Goal: Information Seeking & Learning: Learn about a topic

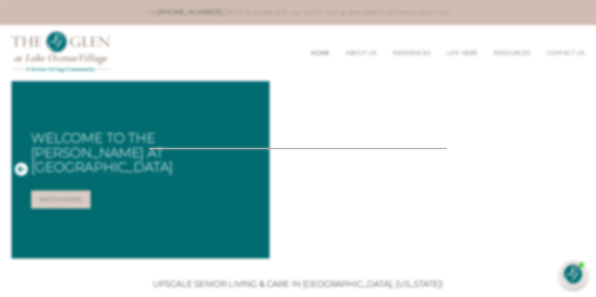
click at [284, 247] on div at bounding box center [298, 148] width 596 height 297
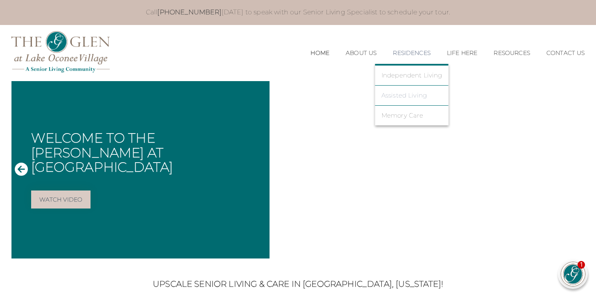
click at [403, 95] on link "Assisted Living" at bounding box center [411, 95] width 61 height 7
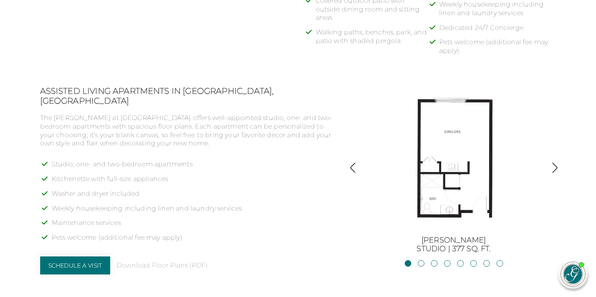
scroll to position [571, 0]
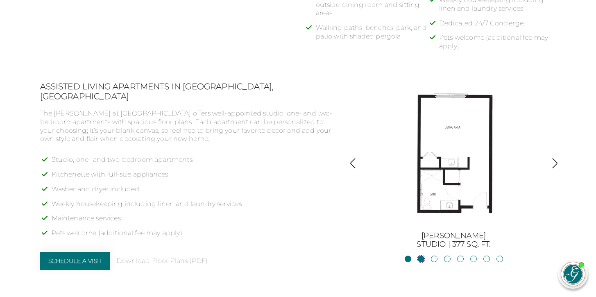
click at [420, 258] on link "JacksonStudio | 400 sq. ft." at bounding box center [421, 259] width 7 height 7
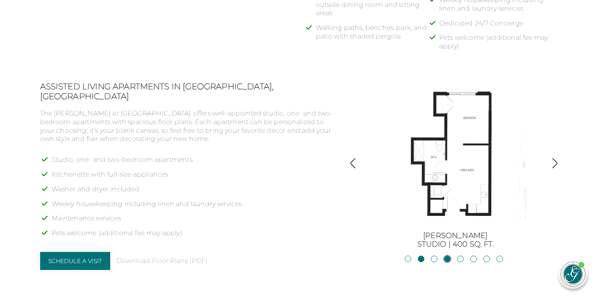
click at [447, 260] on link "Blackshear1BR, 1BA | 500 sq. ft." at bounding box center [447, 259] width 7 height 7
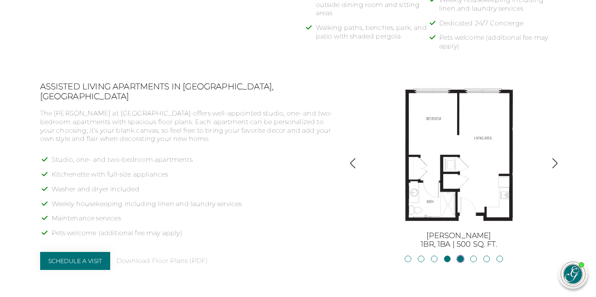
click at [461, 258] on link "Allatoona1BR, 1BA | 683 sq. ft." at bounding box center [460, 259] width 7 height 7
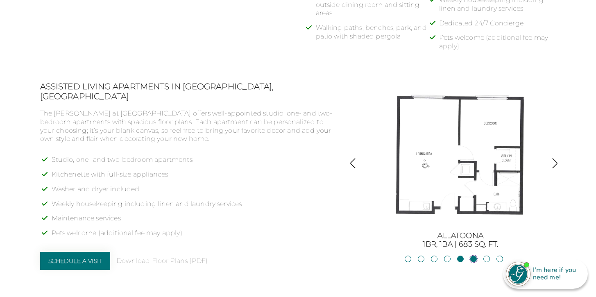
click at [475, 258] on link "Oconee2BR, 2BA | 818 sq. ft." at bounding box center [473, 259] width 7 height 7
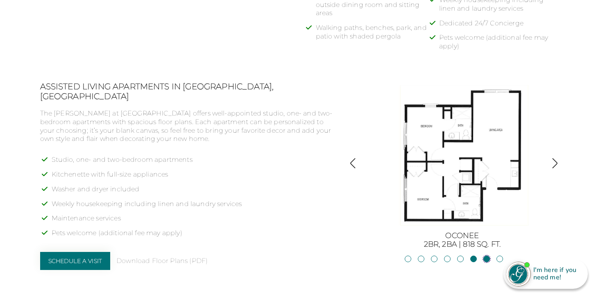
click at [485, 258] on link "Lanier2BR, 2BA | 825 sq. ft." at bounding box center [486, 259] width 7 height 7
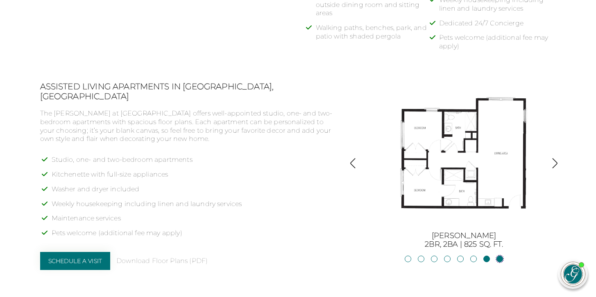
click at [500, 259] on link "Hartwell2BR, 2BA | 875 sq. ft." at bounding box center [499, 259] width 7 height 7
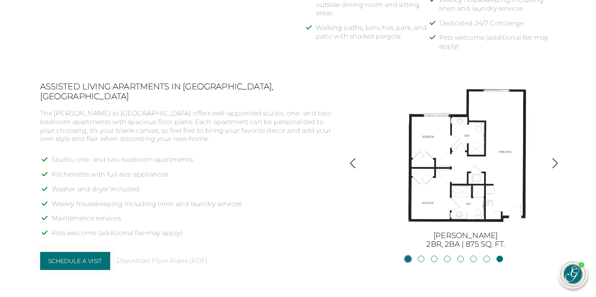
click at [410, 259] on link "BurtonStudio | 377 sq. ft." at bounding box center [408, 259] width 7 height 7
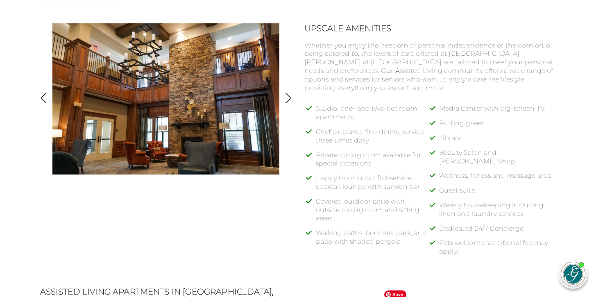
scroll to position [286, 0]
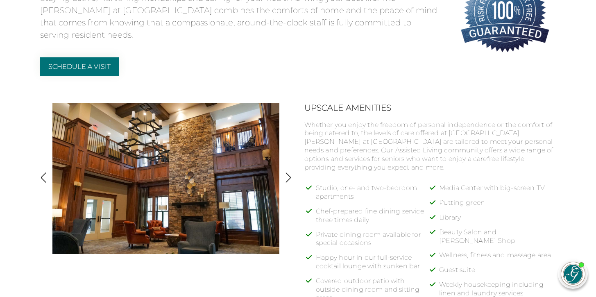
click at [287, 177] on img "button" at bounding box center [288, 177] width 11 height 11
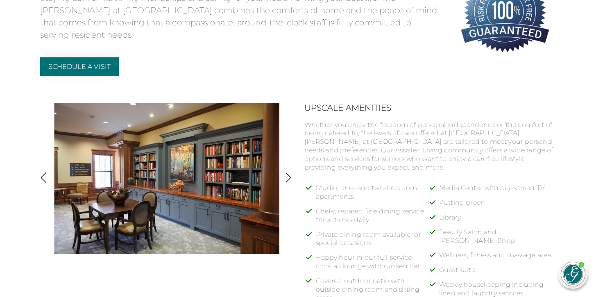
click at [287, 177] on img "button" at bounding box center [288, 177] width 11 height 11
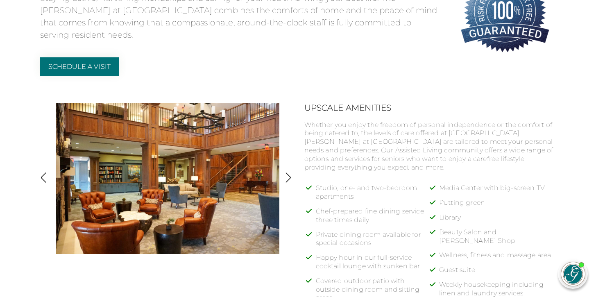
click at [287, 177] on img "button" at bounding box center [288, 177] width 11 height 11
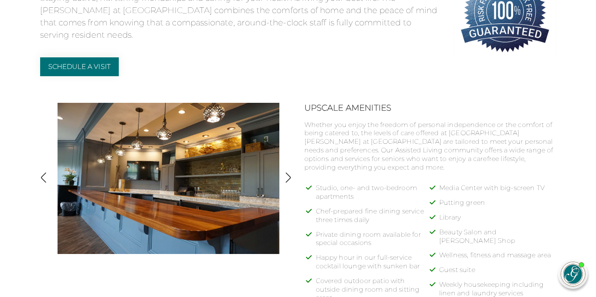
click at [287, 177] on img "button" at bounding box center [288, 177] width 11 height 11
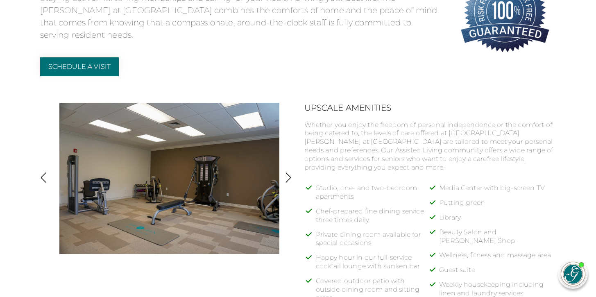
click at [287, 177] on img "button" at bounding box center [288, 177] width 11 height 11
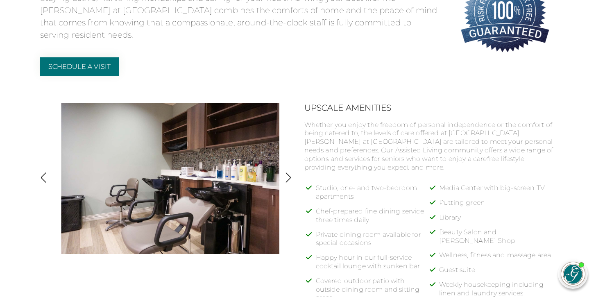
click at [287, 177] on img "button" at bounding box center [288, 177] width 11 height 11
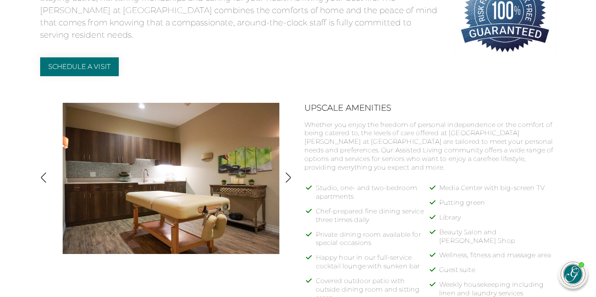
click at [287, 177] on img "button" at bounding box center [288, 177] width 11 height 11
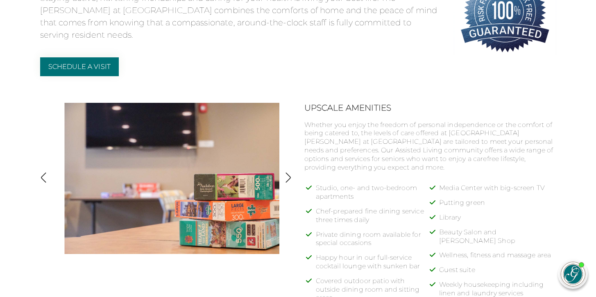
click at [287, 177] on img "button" at bounding box center [288, 177] width 11 height 11
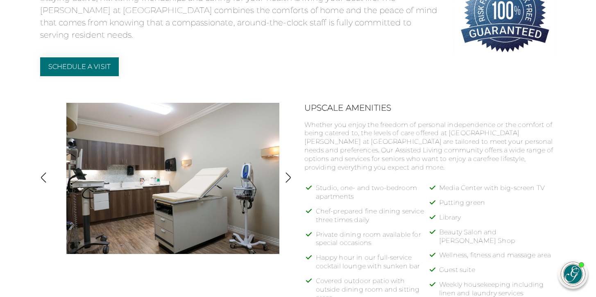
click at [287, 177] on img "button" at bounding box center [288, 177] width 11 height 11
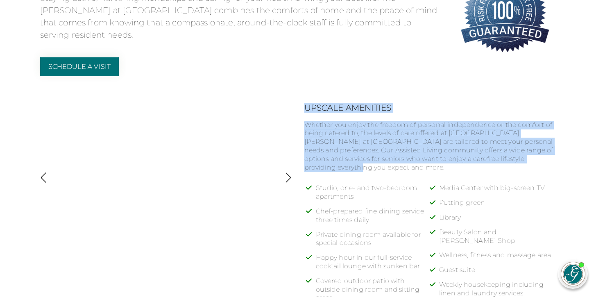
drag, startPoint x: 305, startPoint y: 105, endPoint x: 354, endPoint y: 165, distance: 77.5
click at [354, 165] on div "Upscale Amenities Whether you enjoy the freedom of personal independence or the…" at bounding box center [430, 222] width 252 height 239
click at [304, 106] on h2 "Upscale Amenities" at bounding box center [430, 108] width 252 height 10
drag, startPoint x: 304, startPoint y: 106, endPoint x: 353, endPoint y: 164, distance: 76.5
click at [353, 164] on div "Upscale Amenities Whether you enjoy the freedom of personal independence or the…" at bounding box center [430, 222] width 252 height 239
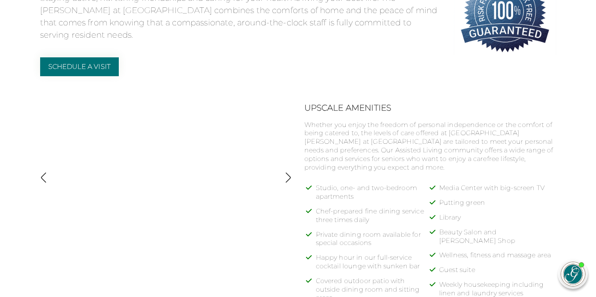
click at [353, 164] on p "Whether you enjoy the freedom of personal independence or the comfort of being …" at bounding box center [430, 146] width 252 height 51
